Goal: Task Accomplishment & Management: Manage account settings

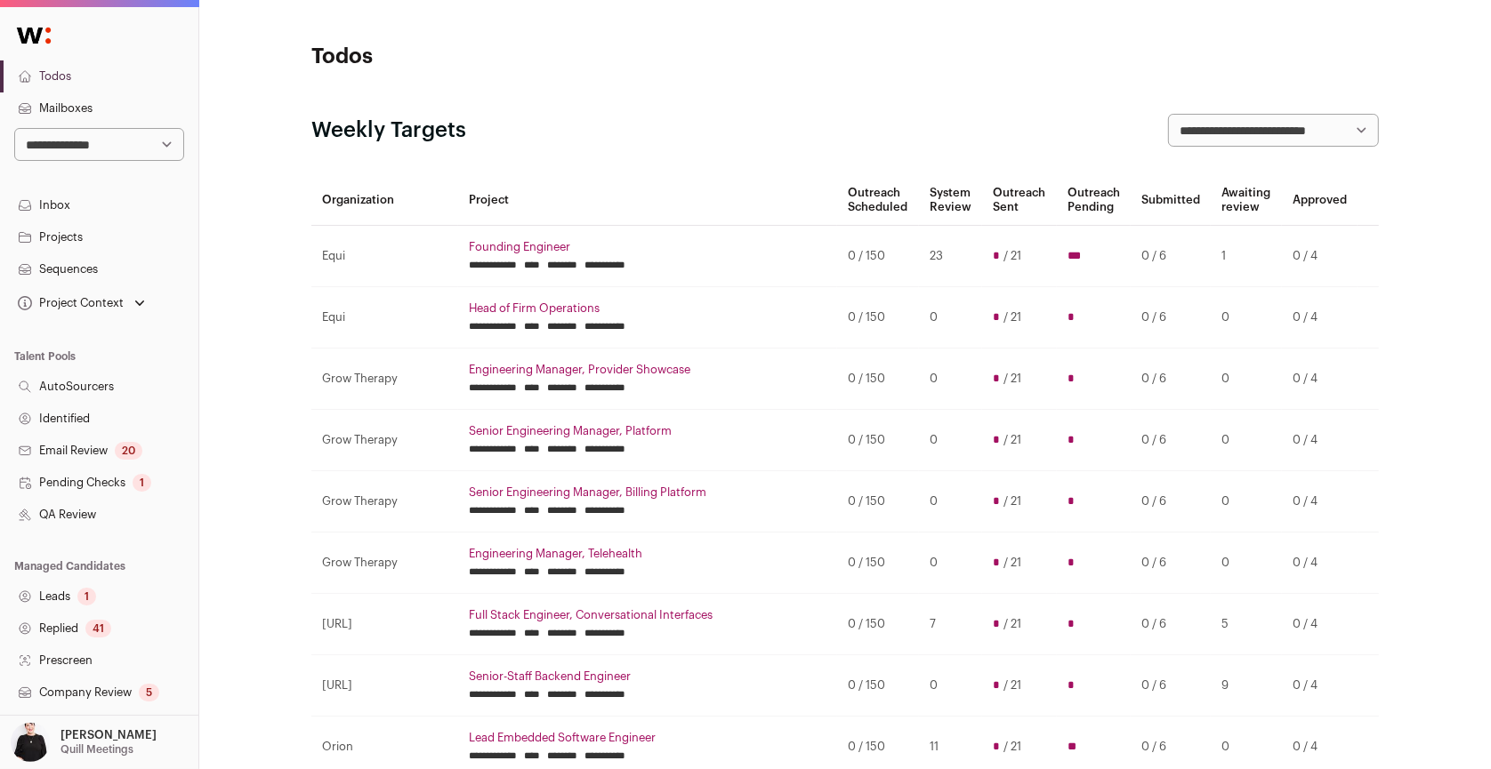
click at [161, 140] on select "**********" at bounding box center [99, 144] width 170 height 33
select select "***"
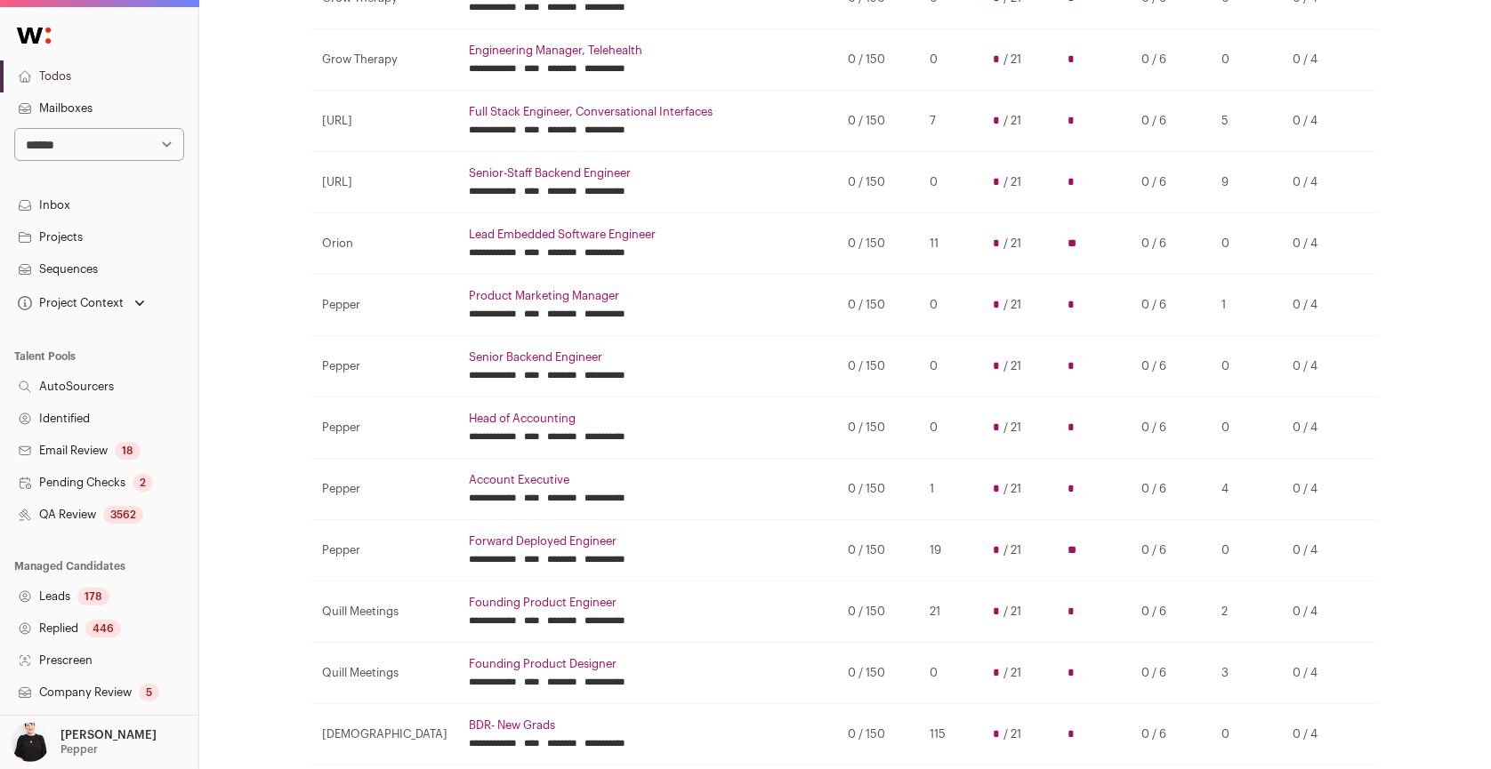
scroll to position [253, 0]
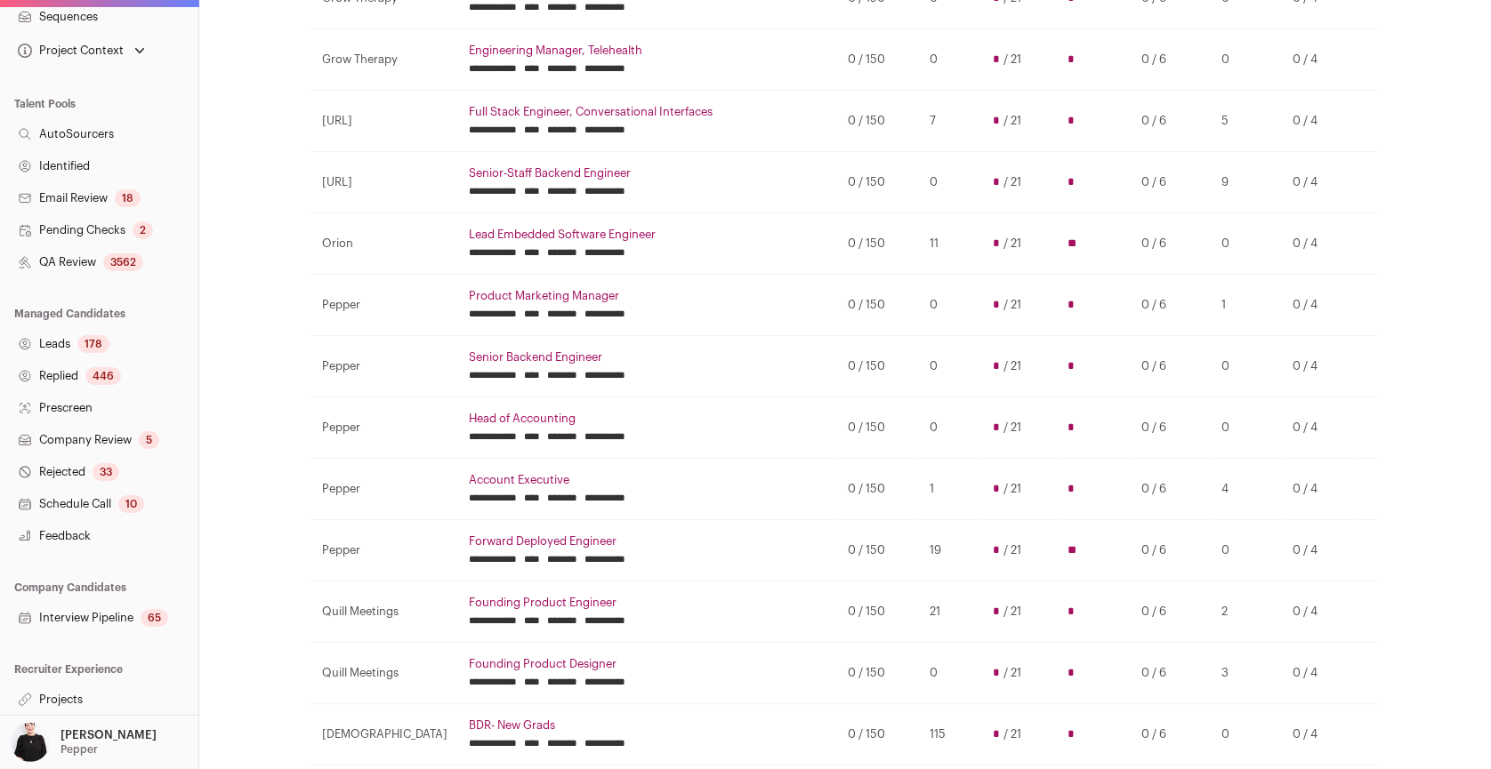
click at [47, 699] on link "Projects" at bounding box center [99, 700] width 198 height 32
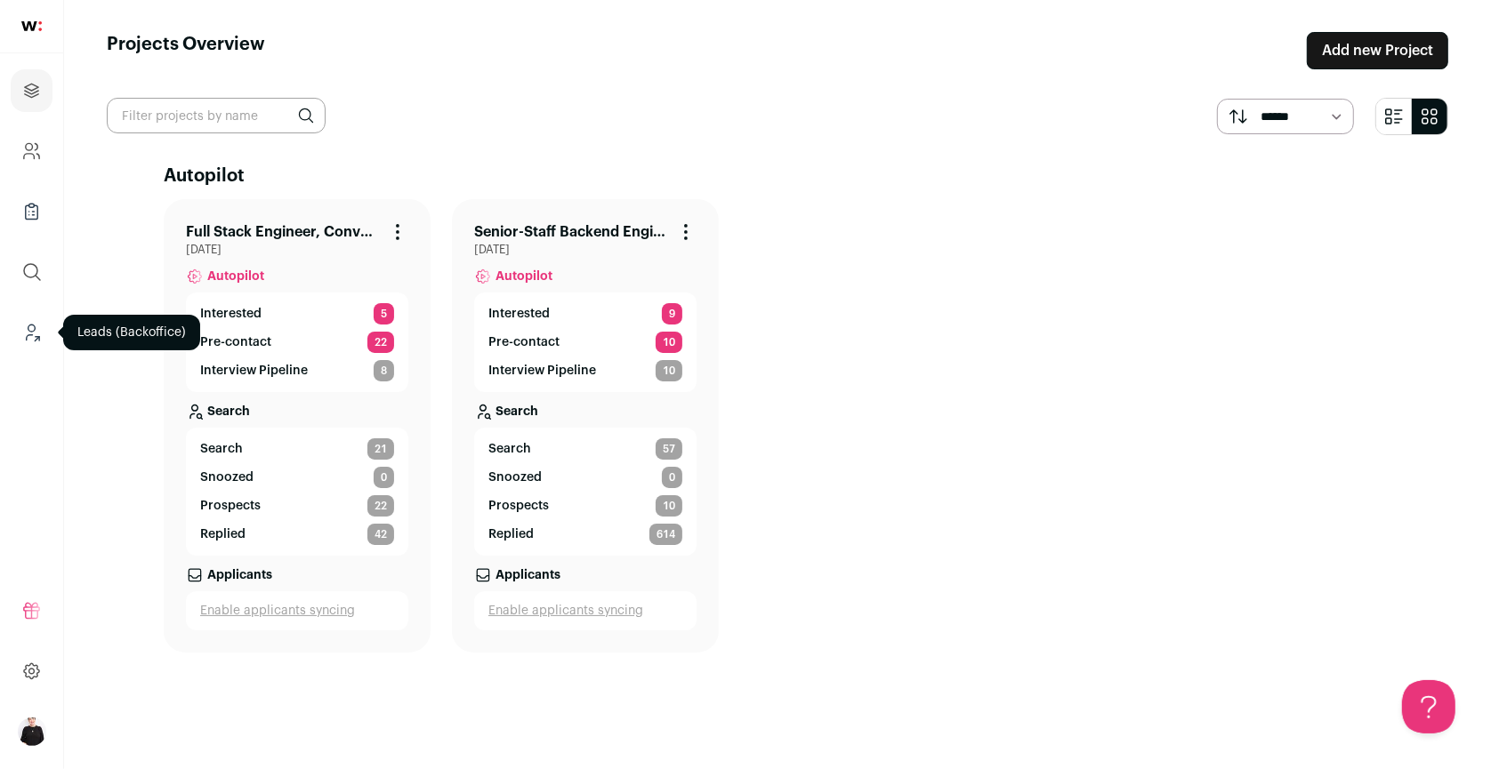
click at [31, 335] on icon "Leads (Backoffice)" at bounding box center [30, 337] width 6 height 5
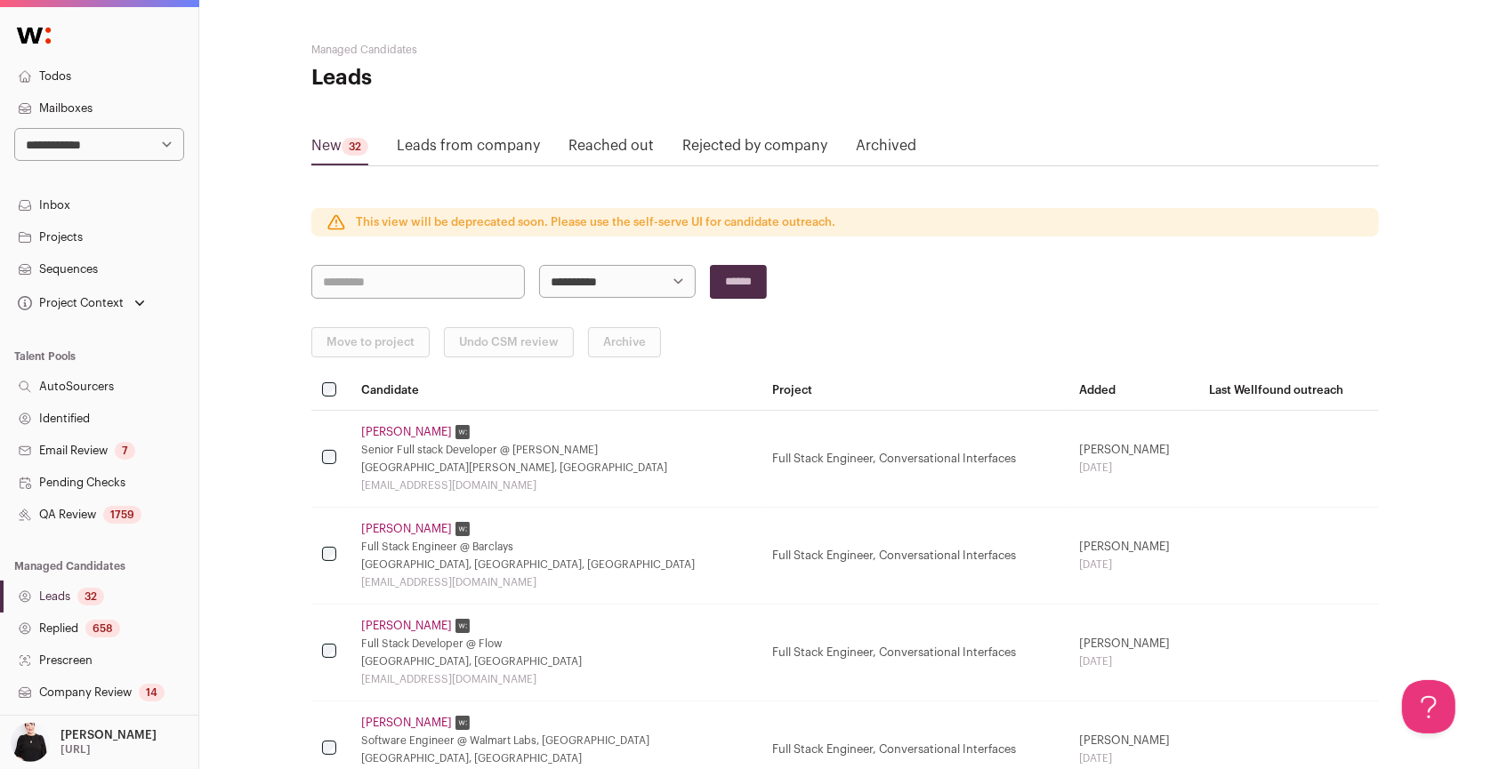
click at [152, 142] on select "**********" at bounding box center [99, 144] width 170 height 33
select select "***"
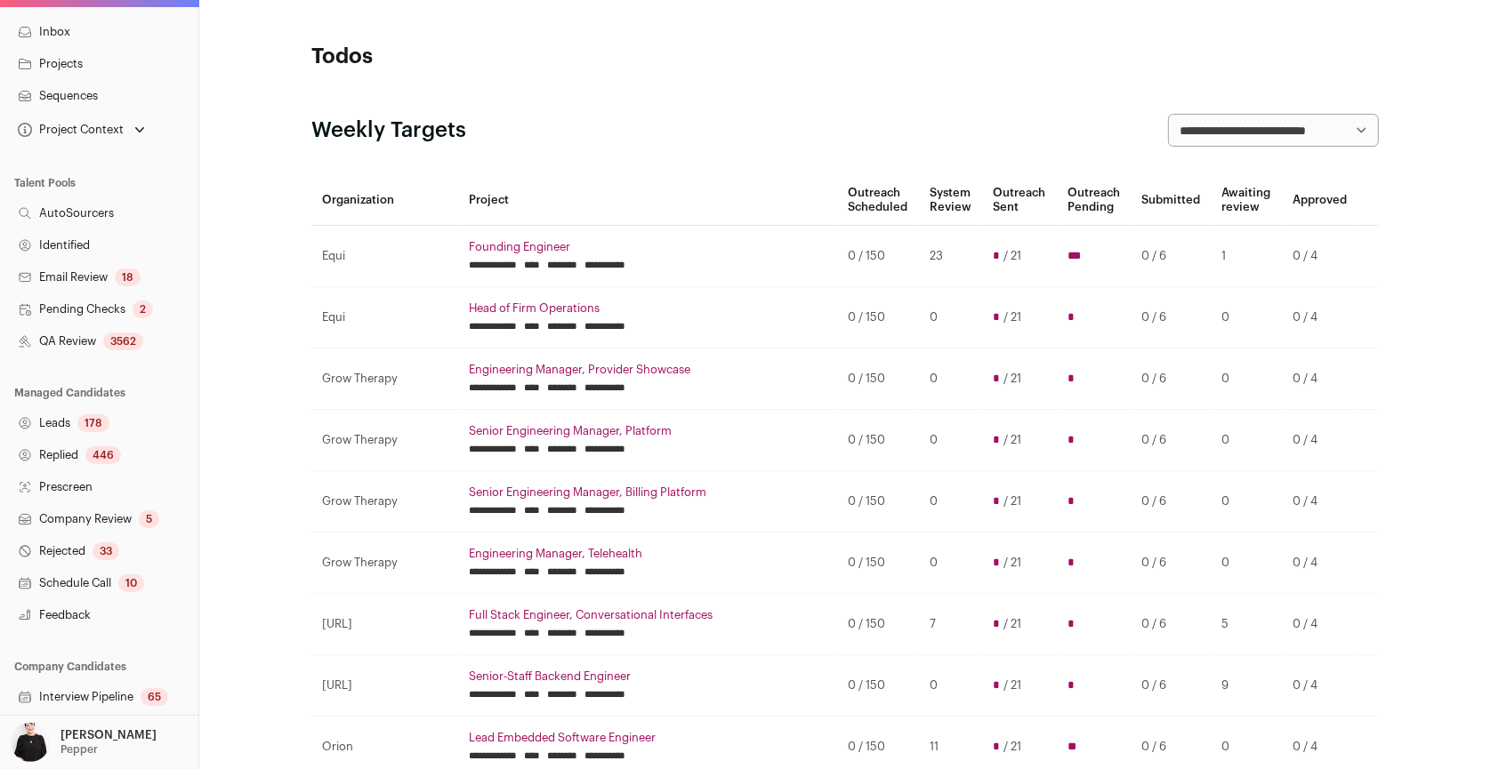
scroll to position [253, 0]
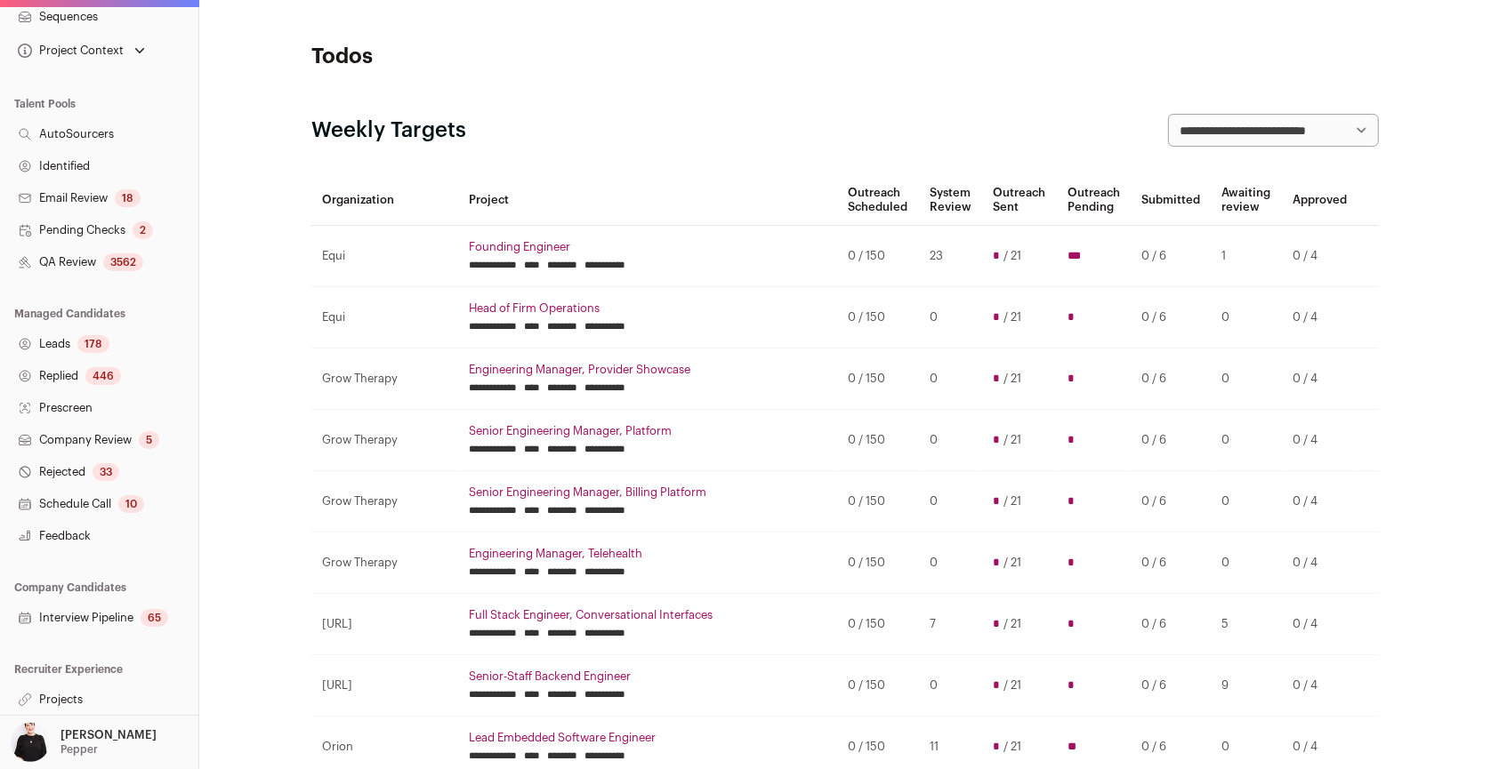
click at [58, 700] on link "Projects" at bounding box center [99, 700] width 198 height 32
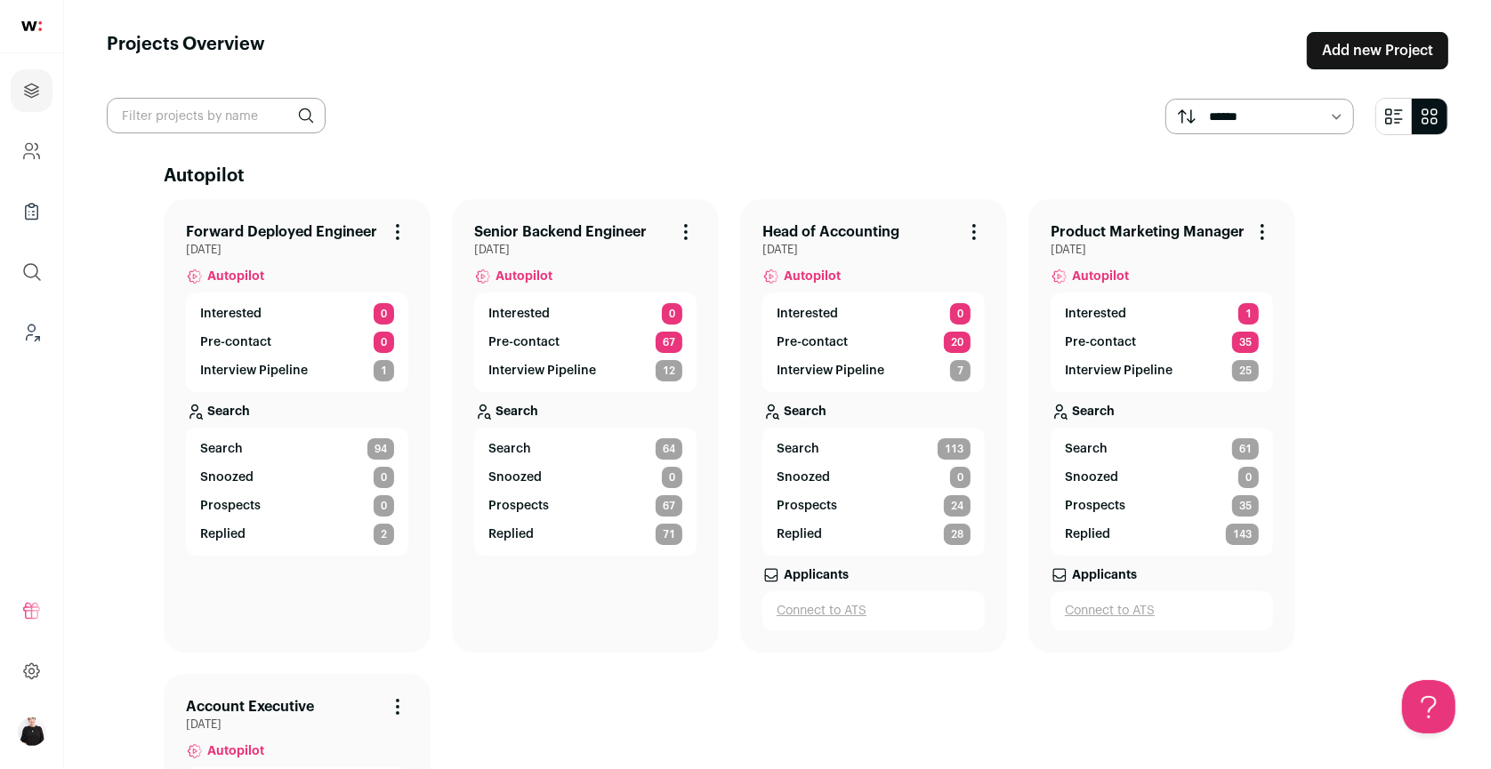
click at [869, 228] on link "Head of Accounting" at bounding box center [830, 231] width 137 height 21
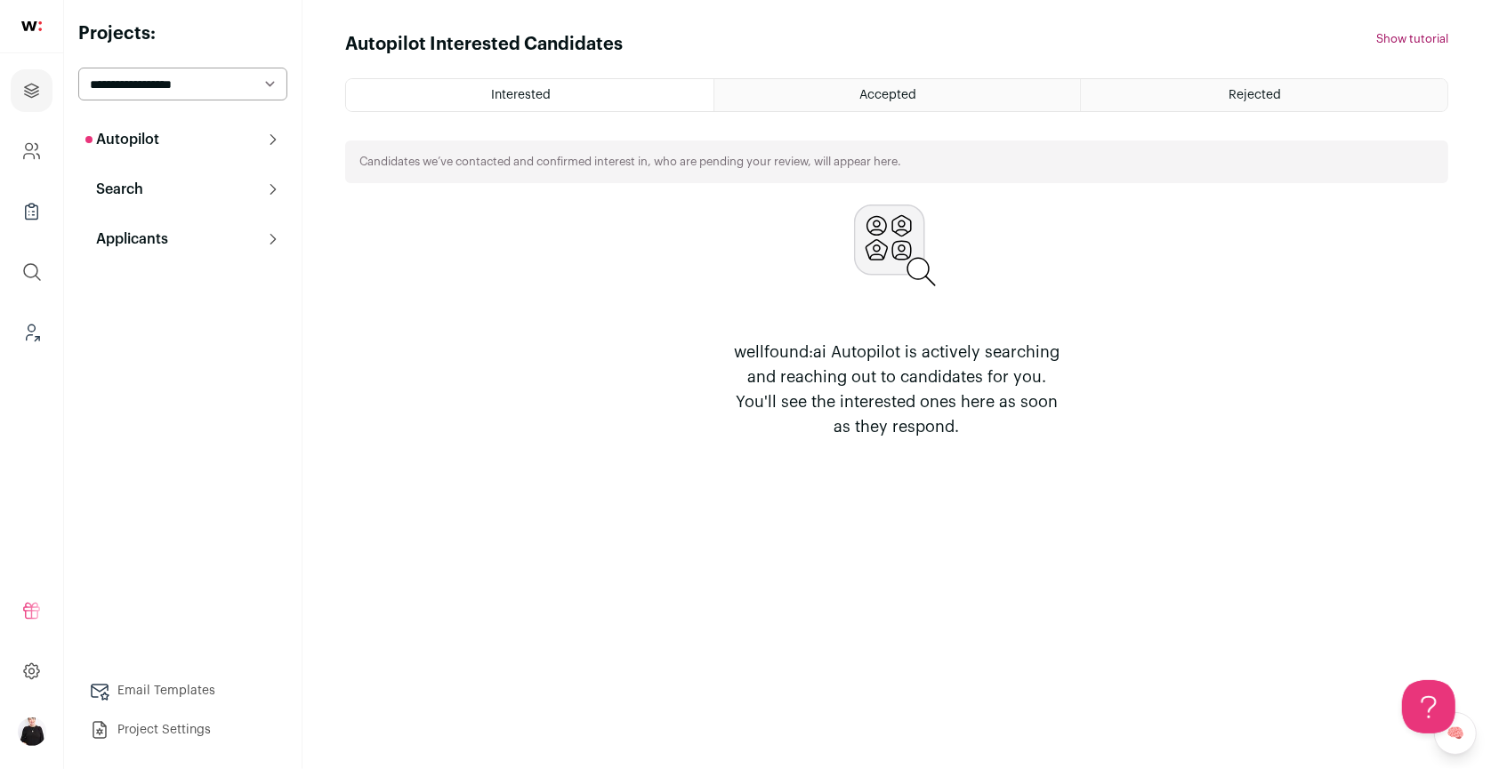
click at [165, 244] on p "Applicants" at bounding box center [126, 239] width 83 height 21
click at [149, 178] on button "Search" at bounding box center [182, 190] width 209 height 36
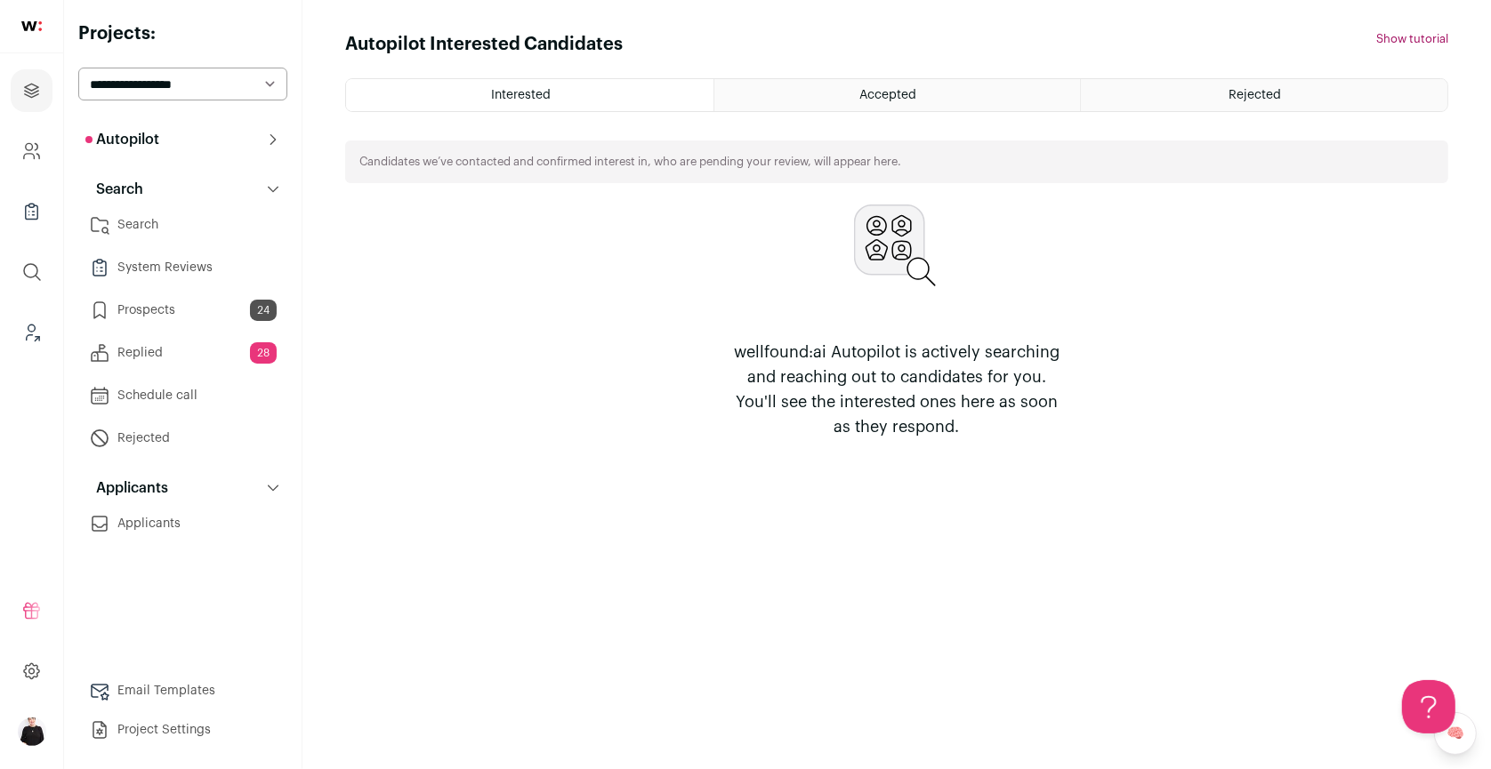
click at [154, 133] on p "Autopilot" at bounding box center [122, 139] width 74 height 21
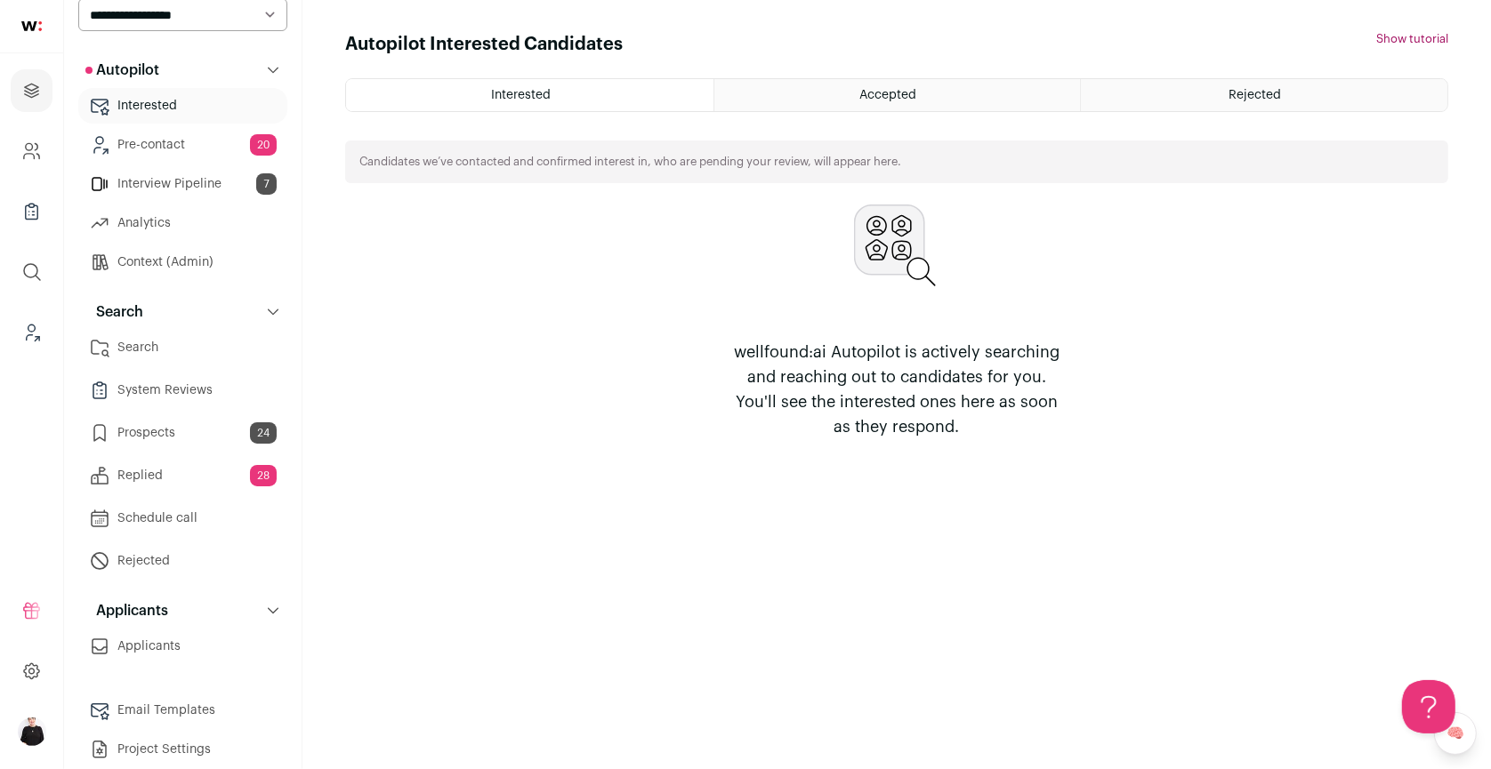
scroll to position [73, 0]
click at [174, 182] on link "Interview Pipeline 7" at bounding box center [182, 181] width 209 height 36
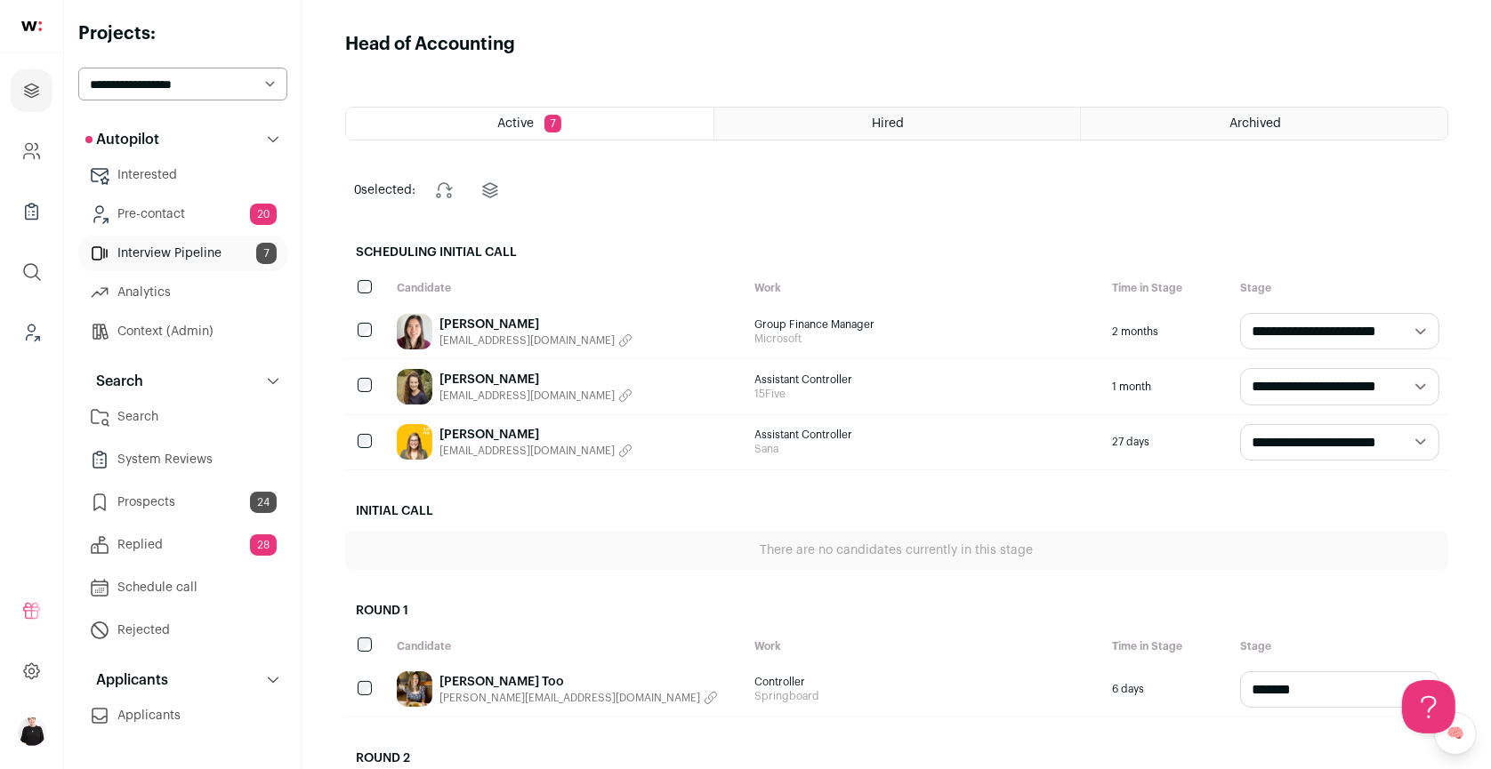
click at [481, 444] on span "[EMAIL_ADDRESS][DOMAIN_NAME]" at bounding box center [526, 451] width 175 height 14
click at [494, 435] on link "[PERSON_NAME]" at bounding box center [535, 435] width 193 height 18
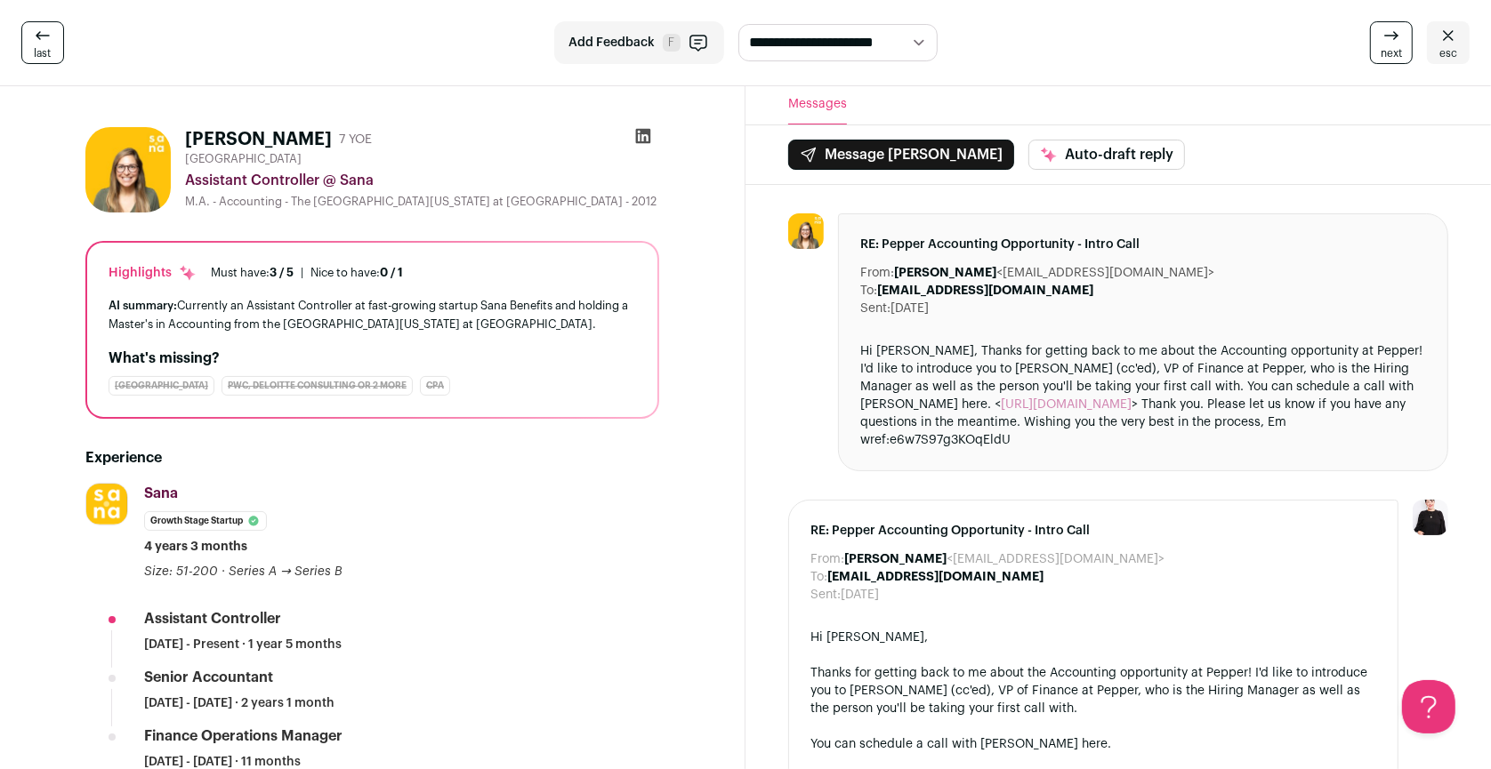
scroll to position [1, 0]
click at [1449, 51] on span "esc" at bounding box center [1448, 53] width 18 height 14
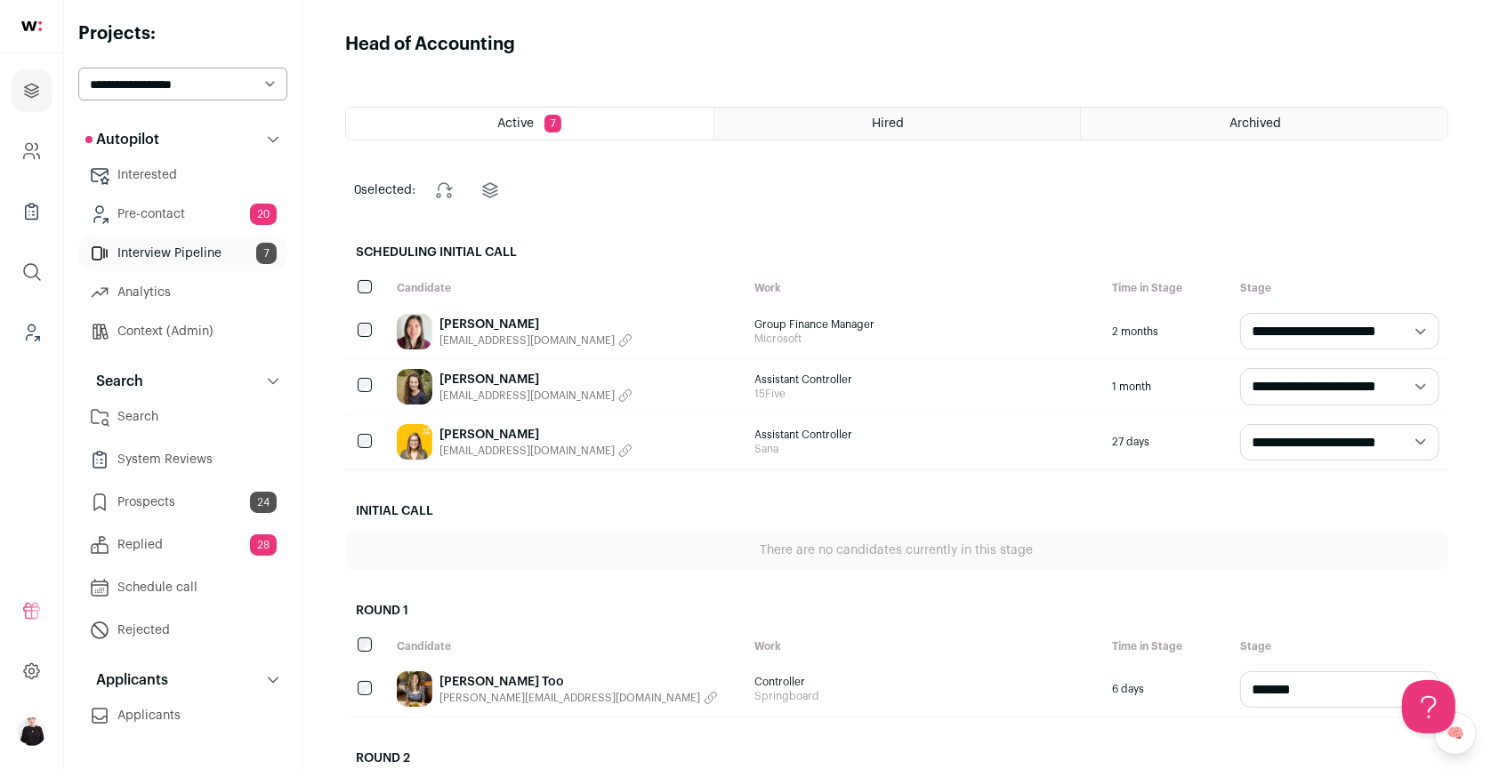
click at [157, 555] on link "Replied 28" at bounding box center [182, 545] width 209 height 36
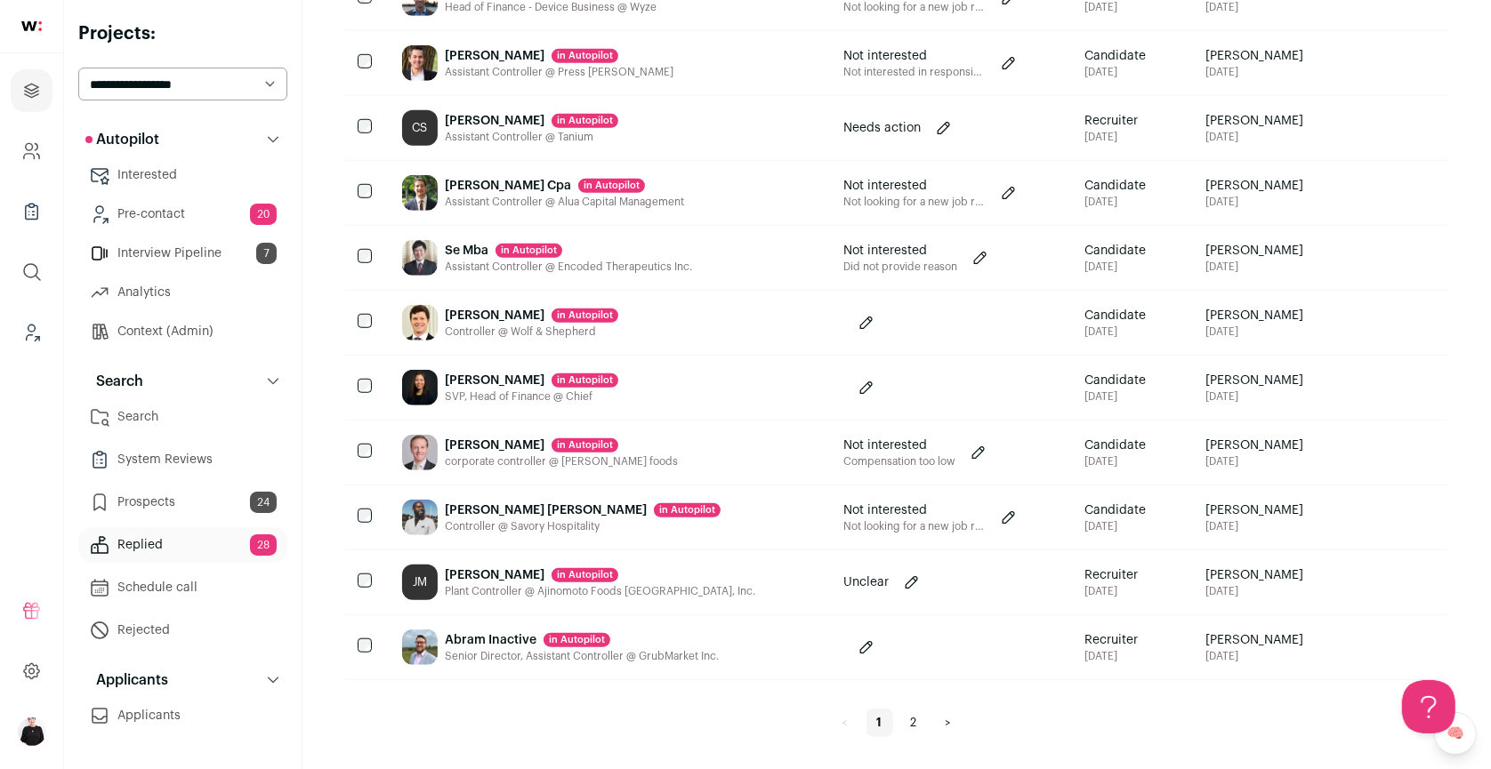
scroll to position [1485, 0]
click at [224, 254] on link "Interview Pipeline 7" at bounding box center [182, 254] width 209 height 36
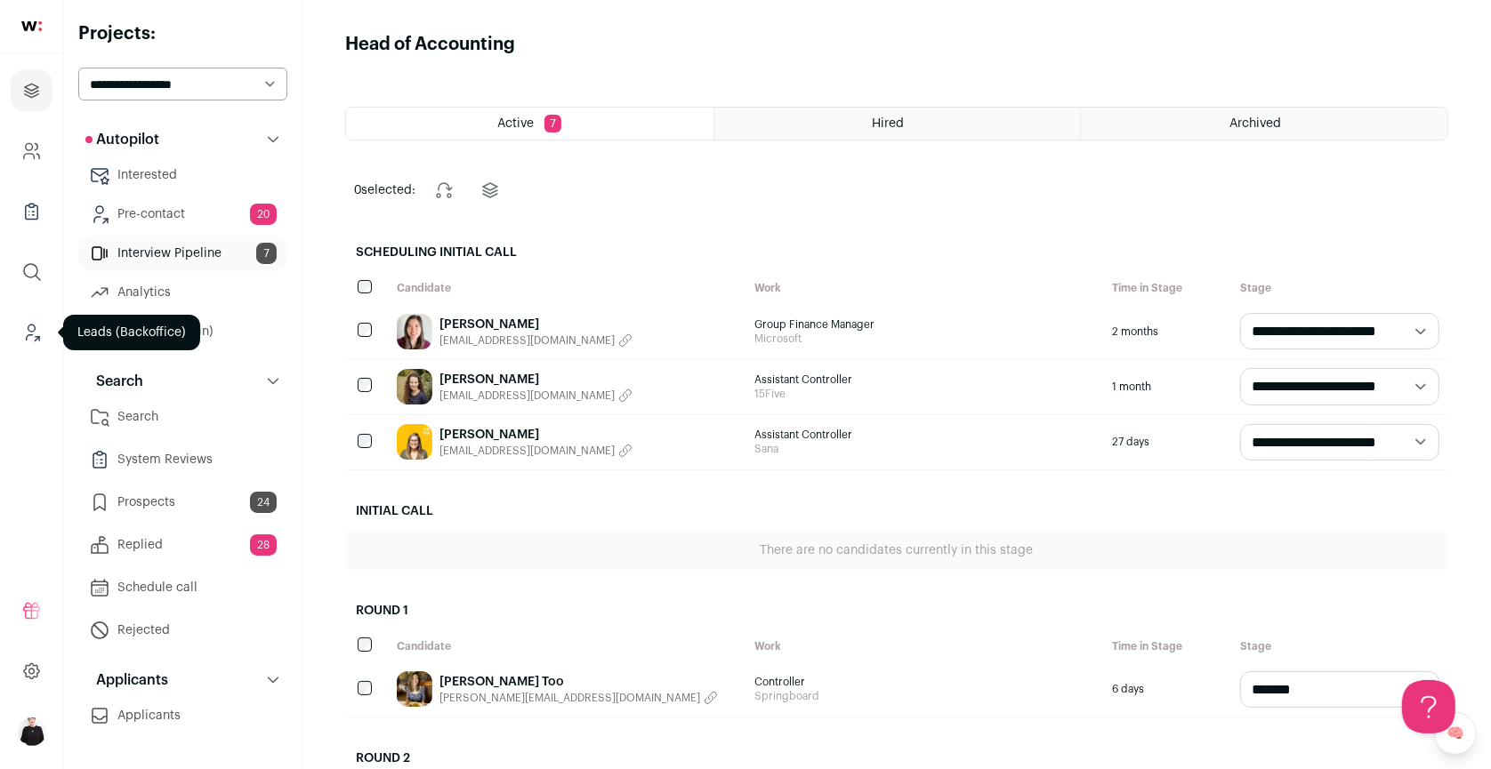
click at [26, 329] on icon "Leads (Backoffice)" at bounding box center [31, 332] width 20 height 21
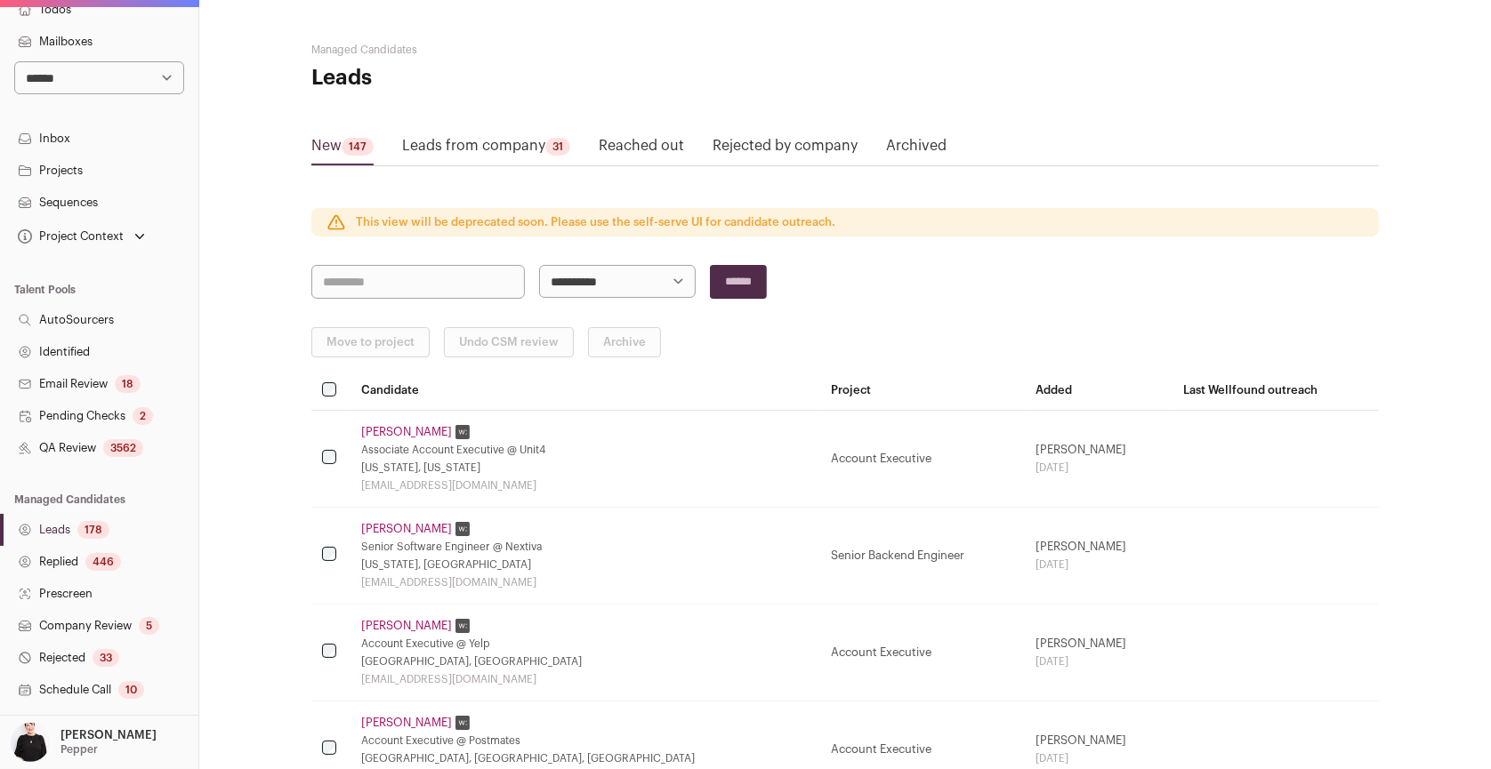
scroll to position [68, 0]
click at [54, 689] on link "Schedule Call 10" at bounding box center [99, 688] width 198 height 32
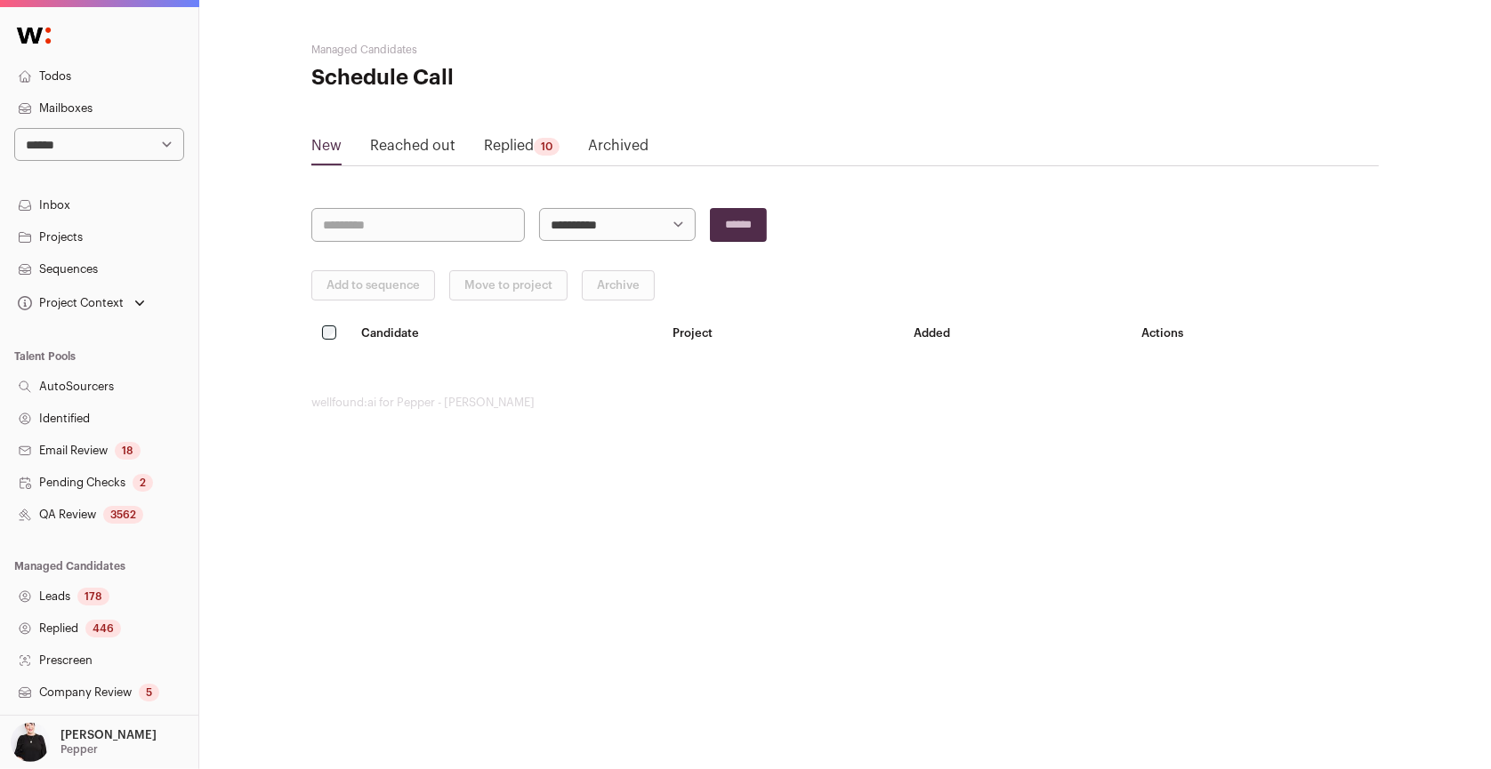
click at [527, 146] on link "Replied 10" at bounding box center [522, 149] width 76 height 28
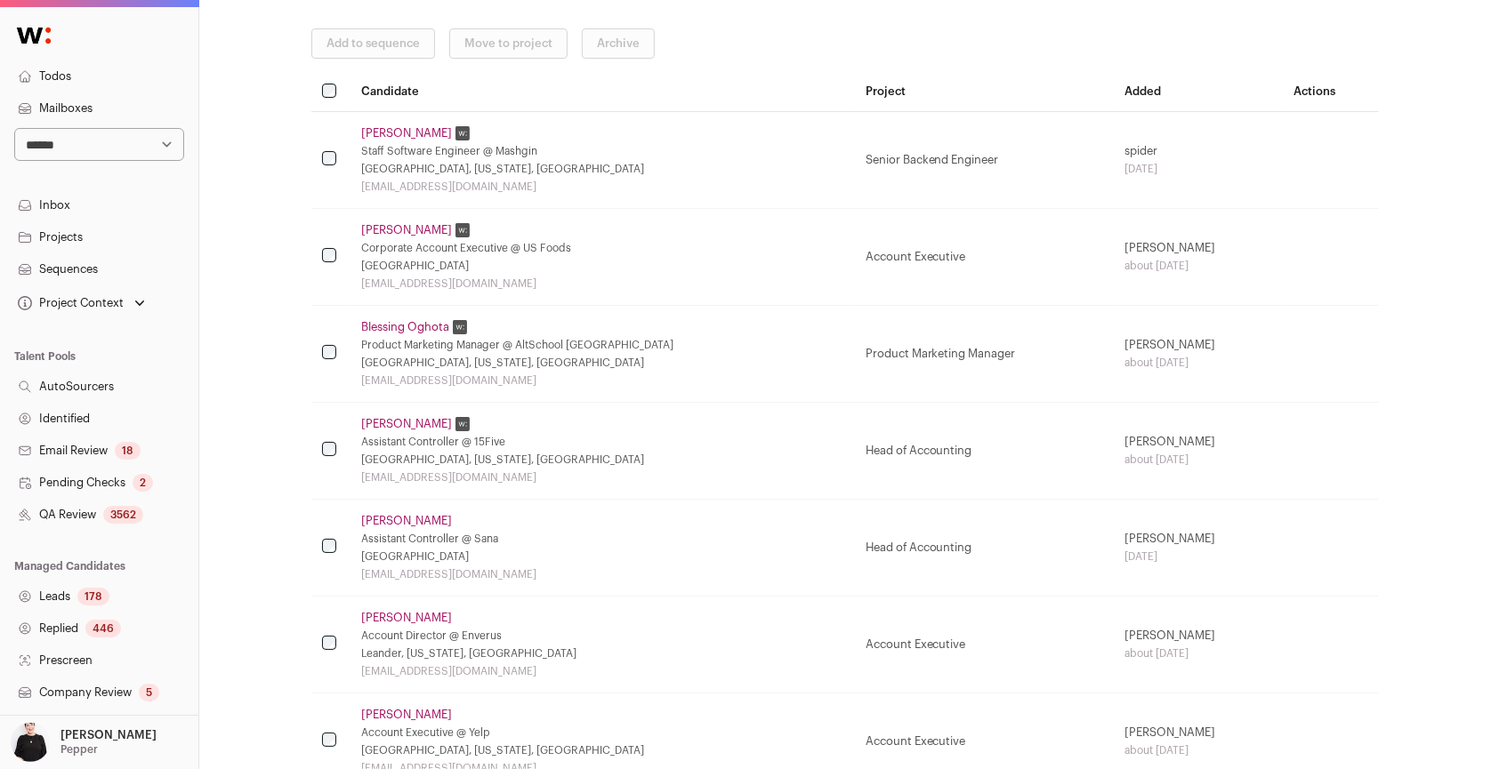
scroll to position [271, 0]
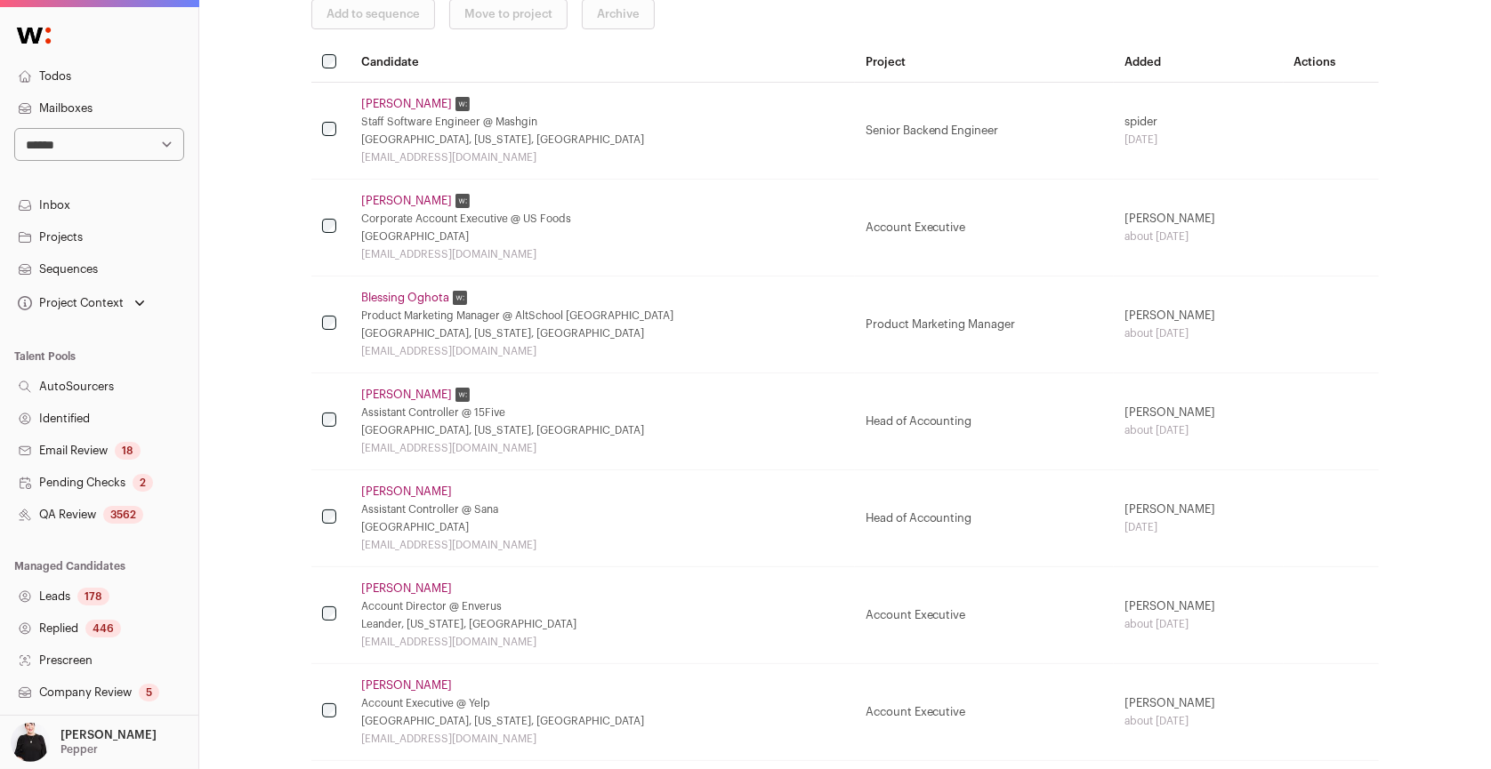
click at [406, 485] on link "Caroline Cpa" at bounding box center [406, 492] width 91 height 14
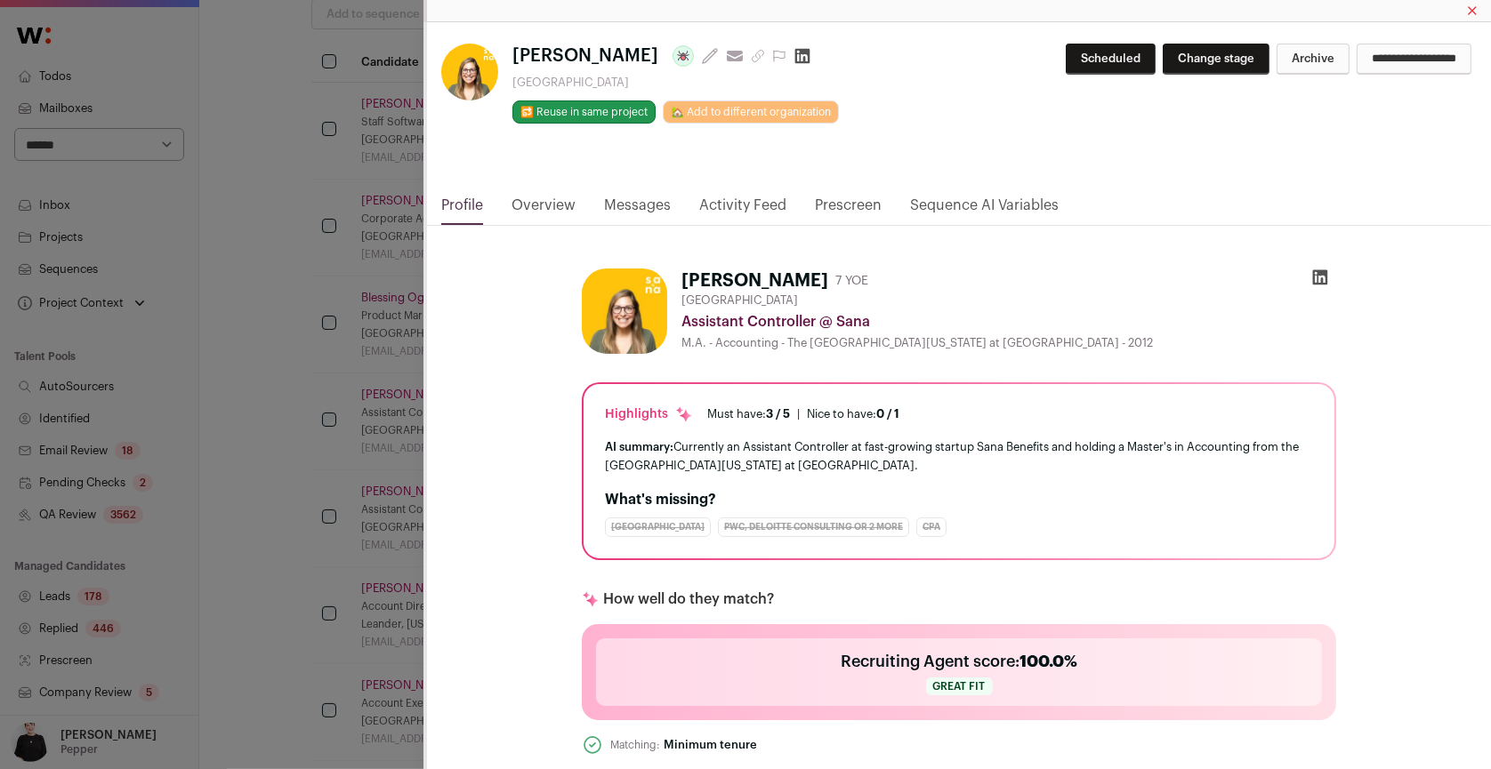
click at [716, 205] on link "Activity Feed" at bounding box center [742, 210] width 87 height 30
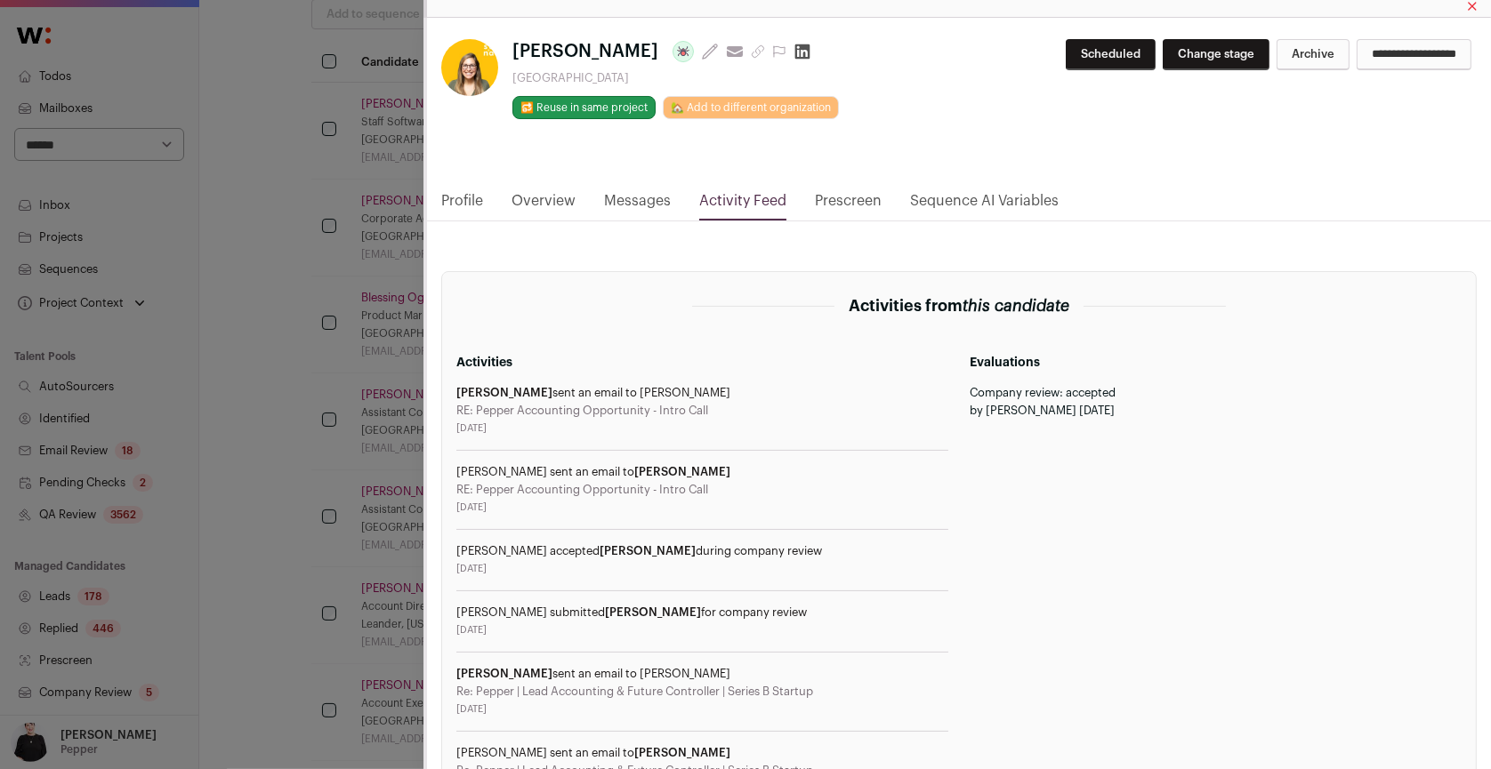
scroll to position [0, 0]
